Goal: Use online tool/utility: Utilize a website feature to perform a specific function

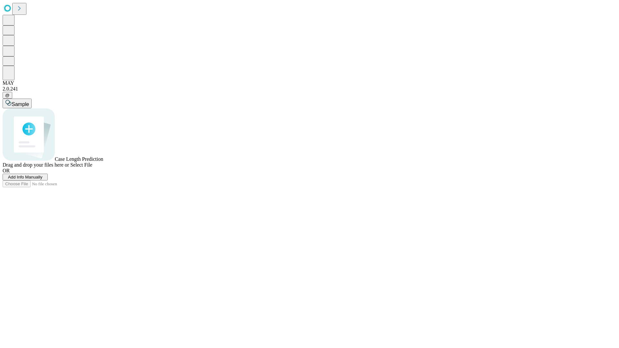
click at [43, 180] on span "Add Info Manually" at bounding box center [25, 177] width 34 height 5
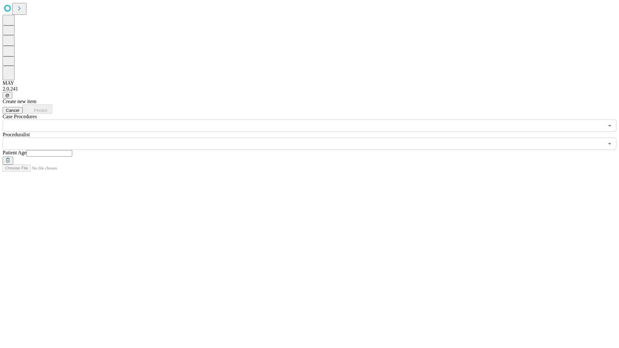
click at [72, 150] on input "text" at bounding box center [49, 153] width 46 height 6
type input "**"
click at [314, 138] on input "text" at bounding box center [303, 144] width 601 height 12
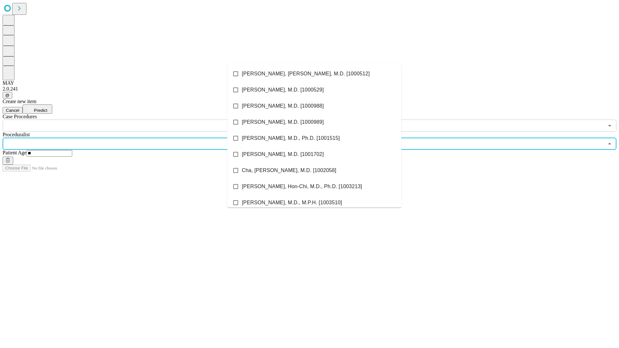
click at [314, 74] on li "[PERSON_NAME], [PERSON_NAME], M.D. [1000512]" at bounding box center [314, 74] width 174 height 16
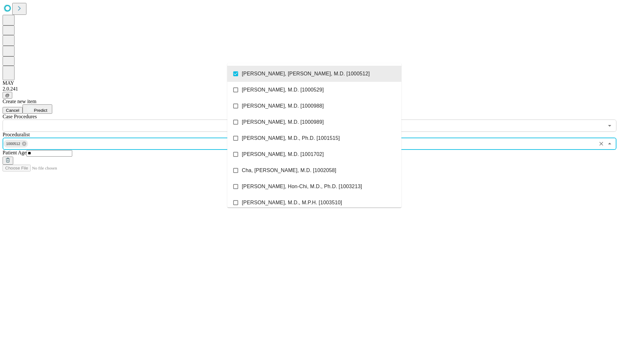
click at [135, 120] on input "text" at bounding box center [303, 126] width 601 height 12
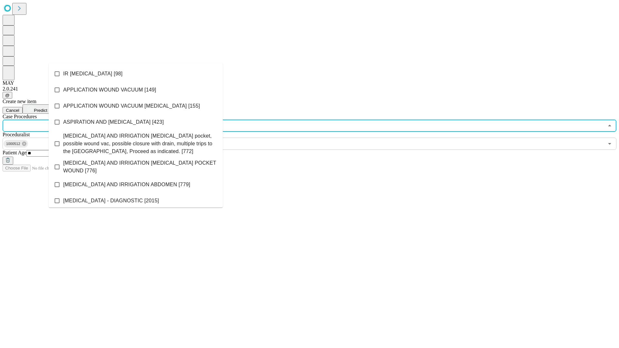
click at [136, 74] on li "IR [MEDICAL_DATA] [98]" at bounding box center [136, 74] width 174 height 16
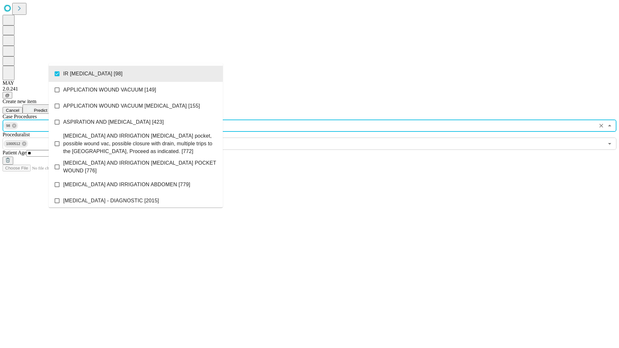
click at [47, 108] on span "Predict" at bounding box center [40, 110] width 13 height 5
